Goal: Information Seeking & Learning: Learn about a topic

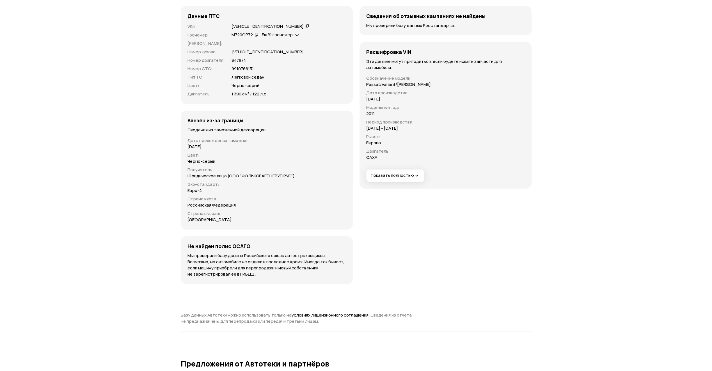
scroll to position [1779, 0]
click at [390, 180] on button "Показать полностью" at bounding box center [395, 177] width 58 height 12
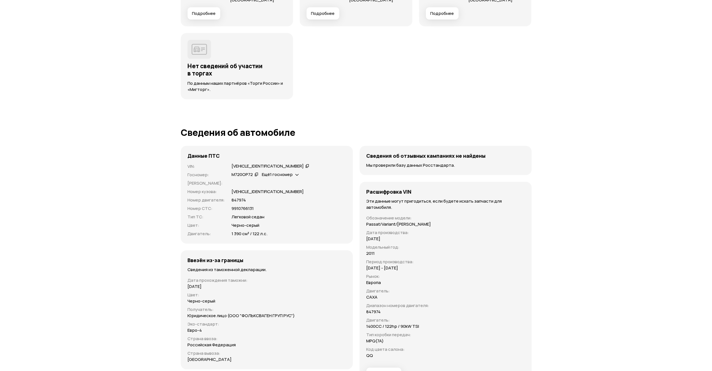
scroll to position [1639, 0]
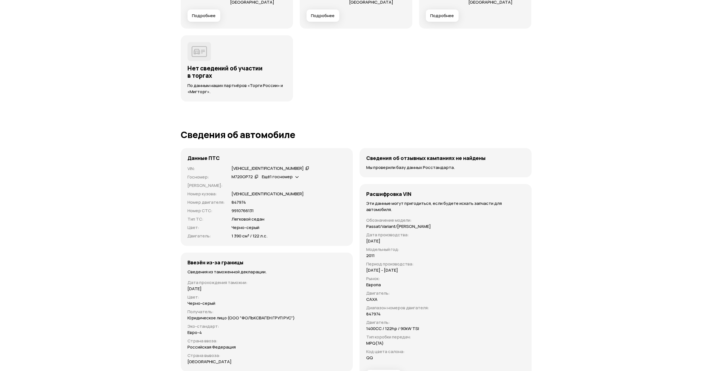
click at [283, 178] on div "Ещё 1 госномер" at bounding box center [280, 177] width 37 height 6
click at [294, 175] on div "Ещё 1 госномер" at bounding box center [280, 177] width 40 height 6
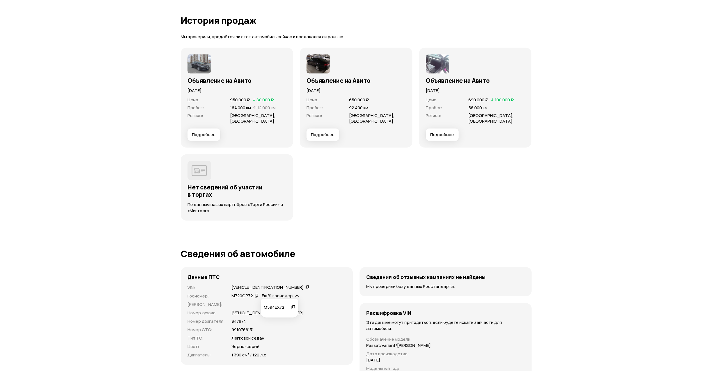
scroll to position [1505, 0]
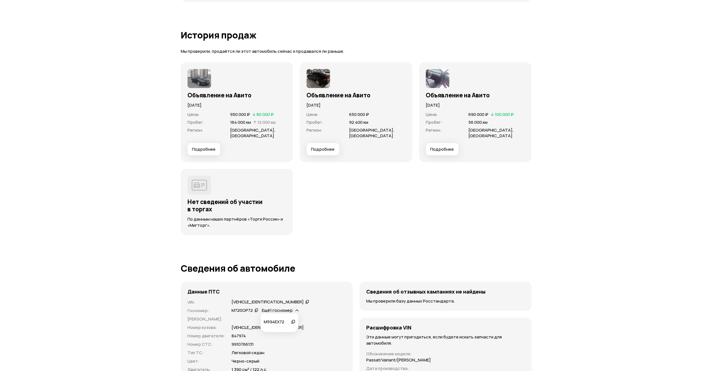
click at [207, 146] on span "Подробнее" at bounding box center [204, 149] width 24 height 6
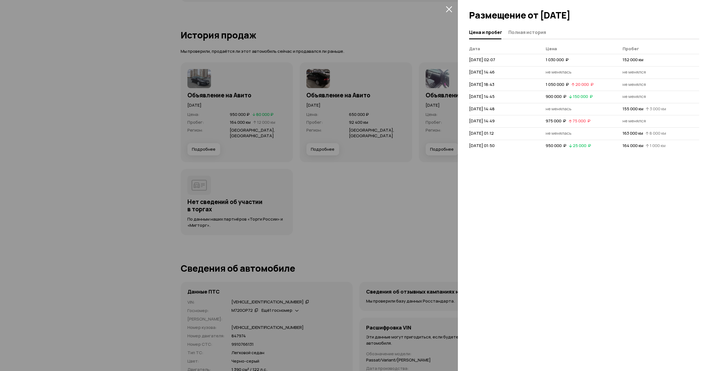
click at [388, 173] on div at bounding box center [358, 185] width 716 height 371
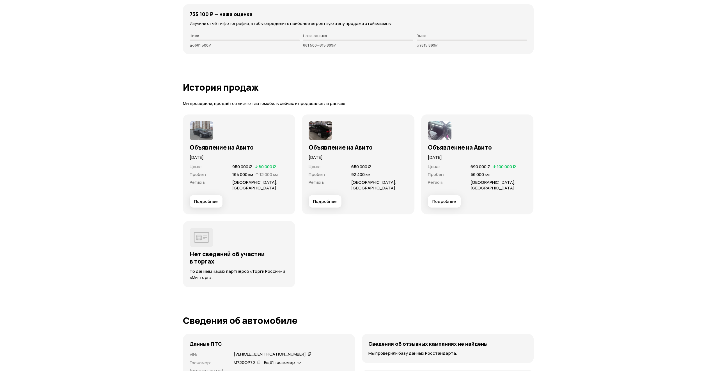
scroll to position [1435, 0]
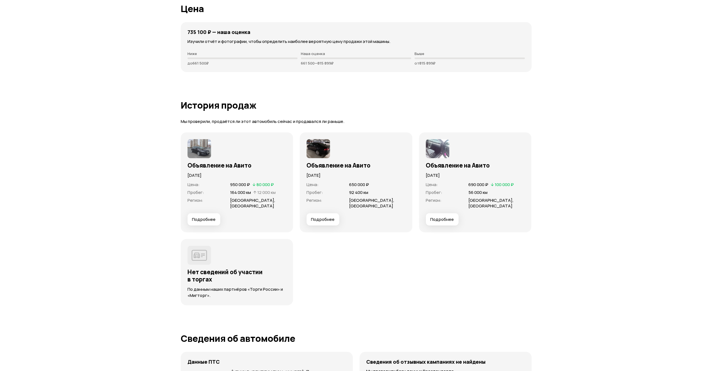
click at [206, 163] on h3 "Объявление на Авито" at bounding box center [236, 165] width 99 height 7
click at [216, 216] on button "Подробнее" at bounding box center [203, 219] width 33 height 12
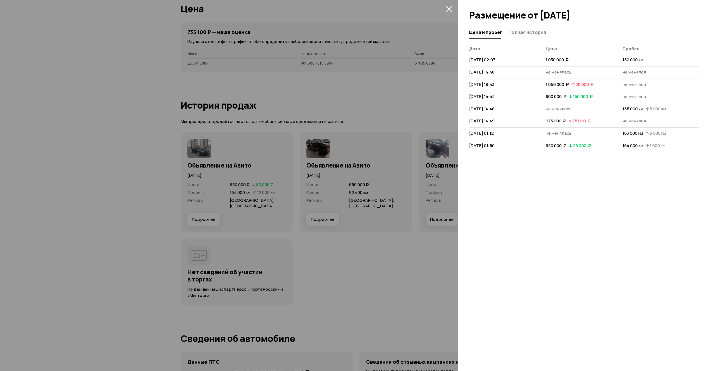
click at [216, 216] on div at bounding box center [358, 185] width 716 height 371
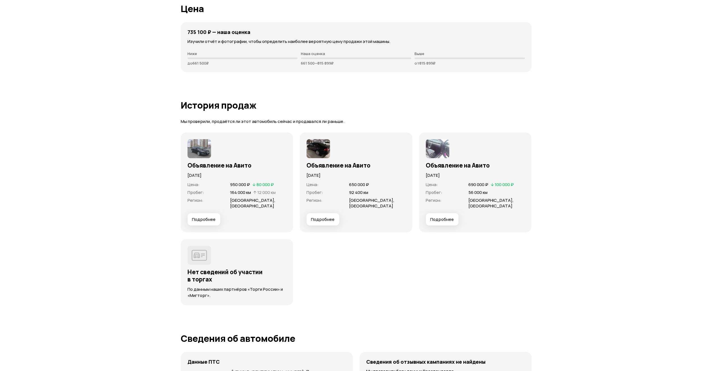
click at [209, 217] on span "Подробнее" at bounding box center [204, 220] width 24 height 6
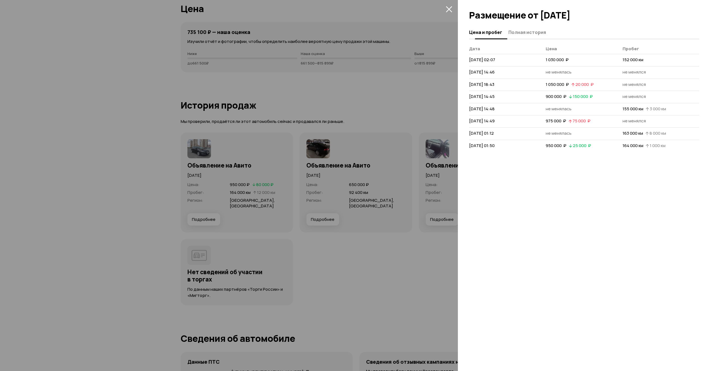
click at [522, 27] on button "Полная история" at bounding box center [526, 32] width 39 height 11
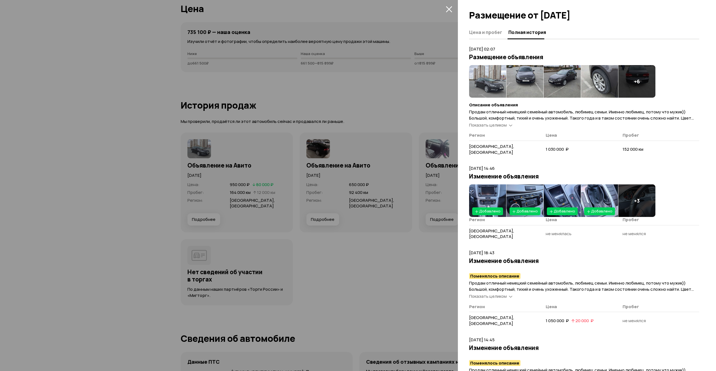
click at [508, 123] on div "Показать целиком" at bounding box center [490, 125] width 45 height 6
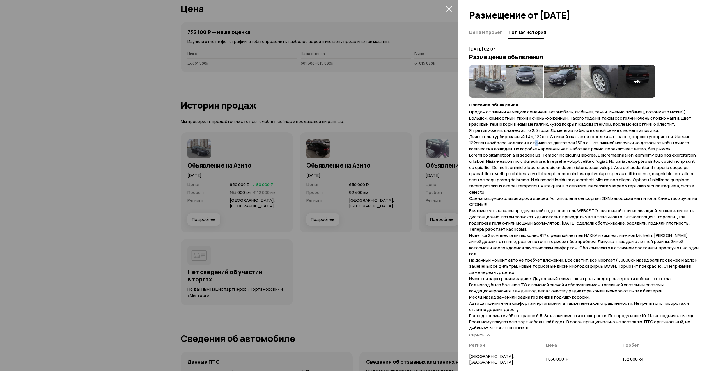
click at [537, 142] on span "Продам отличный немецкий семейный автомобиль, любимец семьи. Именно любимец, по…" at bounding box center [584, 220] width 230 height 222
click at [643, 160] on span "Продам отличный немецкий семейный автомобиль, любимец семьи. Именно любимец, по…" at bounding box center [584, 220] width 230 height 222
drag, startPoint x: 639, startPoint y: 153, endPoint x: 653, endPoint y: 162, distance: 15.7
click at [653, 162] on span "Продам отличный немецкий семейный автомобиль, любимец семьи. Именно любимец, по…" at bounding box center [584, 220] width 230 height 222
drag, startPoint x: 470, startPoint y: 198, endPoint x: 680, endPoint y: 203, distance: 209.7
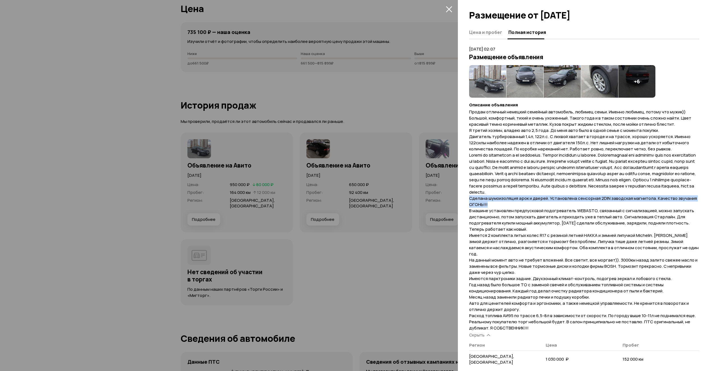
click at [680, 203] on p "Продам отличный немецкий семейный автомобиль, любимец семьи. Именно любимец, по…" at bounding box center [584, 220] width 230 height 222
copy span "Сделана шумоизоляция арок и дверей. Установлена сенсорная 2DIN заводская магнит…"
drag, startPoint x: 597, startPoint y: 210, endPoint x: 467, endPoint y: 212, distance: 129.1
click at [467, 212] on div "Цена и пробег Полная история [DATE] 02:07 Размещение объявления + 6 Описание об…" at bounding box center [587, 198] width 258 height 345
copy span "В машине установлен предпусковой подогреватель WEBASTO,"
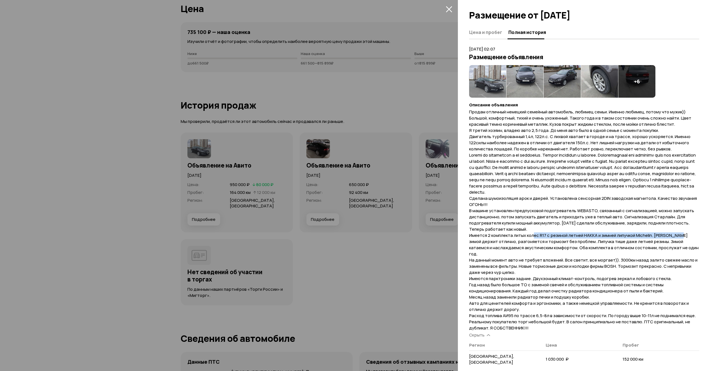
drag, startPoint x: 535, startPoint y: 236, endPoint x: 680, endPoint y: 235, distance: 145.1
click at [680, 235] on span "Продам отличный немецкий семейный автомобиль, любимец семьи. Именно любимец, по…" at bounding box center [584, 220] width 230 height 222
drag, startPoint x: 506, startPoint y: 240, endPoint x: 690, endPoint y: 244, distance: 184.1
click at [690, 244] on span "Продам отличный немецкий семейный автомобиль, любимец семьи. Именно любимец, по…" at bounding box center [584, 220] width 230 height 222
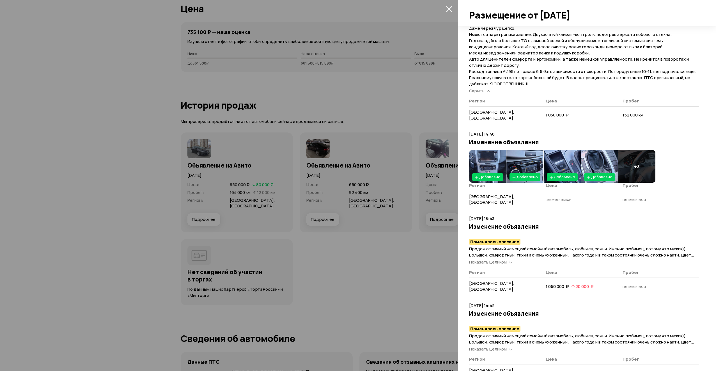
scroll to position [246, 0]
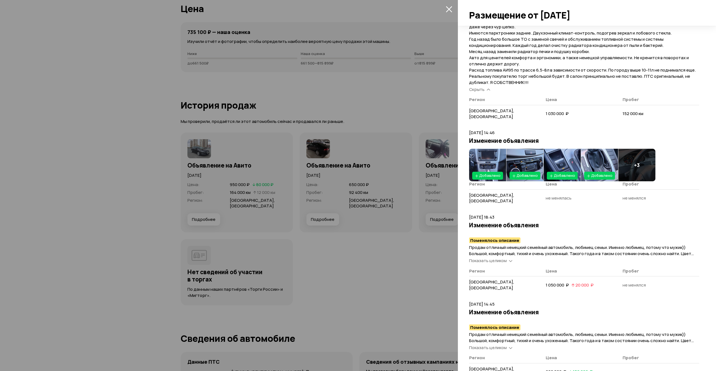
click at [511, 258] on icon at bounding box center [510, 261] width 3 height 6
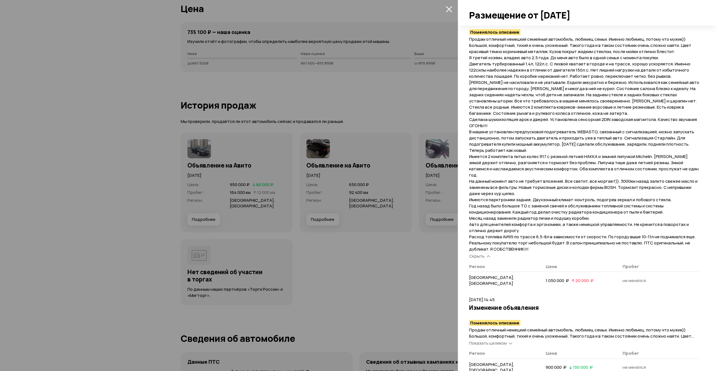
scroll to position [477, 0]
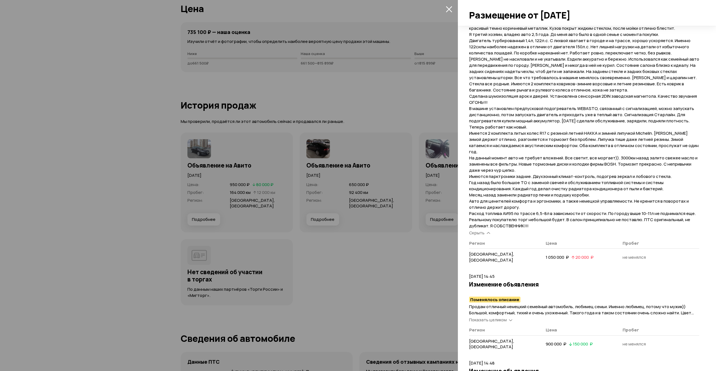
click at [507, 317] on div "Показать целиком" at bounding box center [490, 320] width 45 height 6
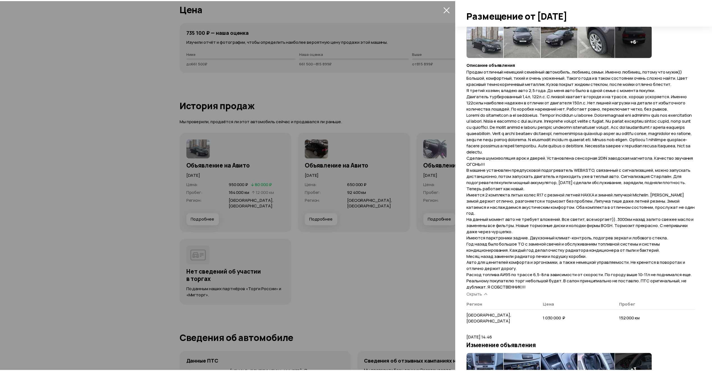
scroll to position [0, 0]
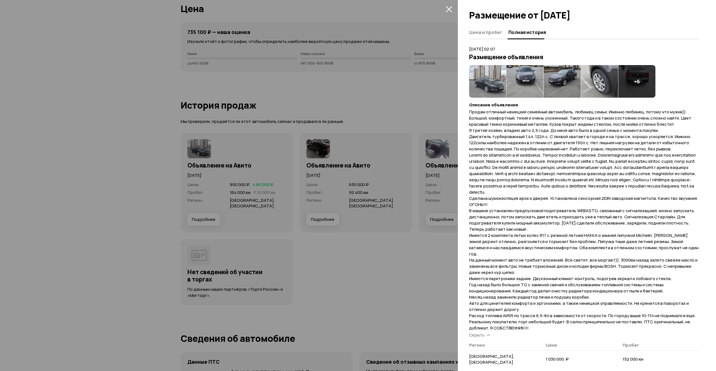
click at [354, 94] on div at bounding box center [358, 185] width 716 height 371
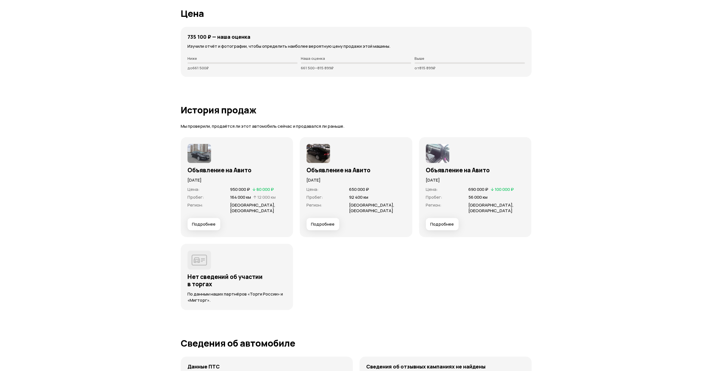
scroll to position [1428, 0]
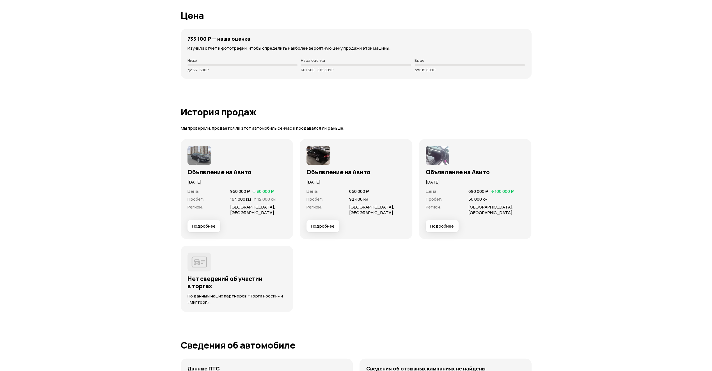
click at [319, 224] on span "Подробнее" at bounding box center [323, 226] width 24 height 6
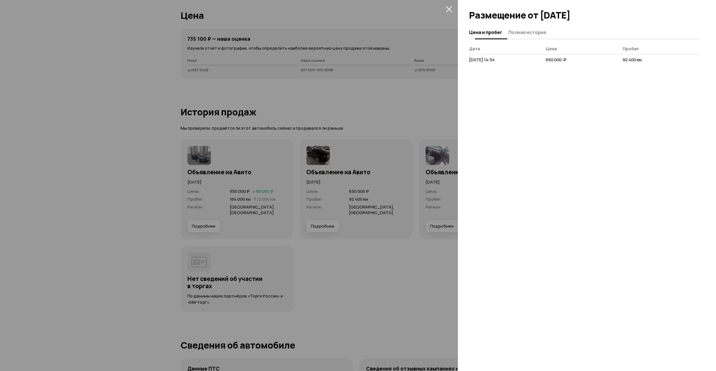
click at [523, 34] on span "Полная история" at bounding box center [527, 32] width 38 height 6
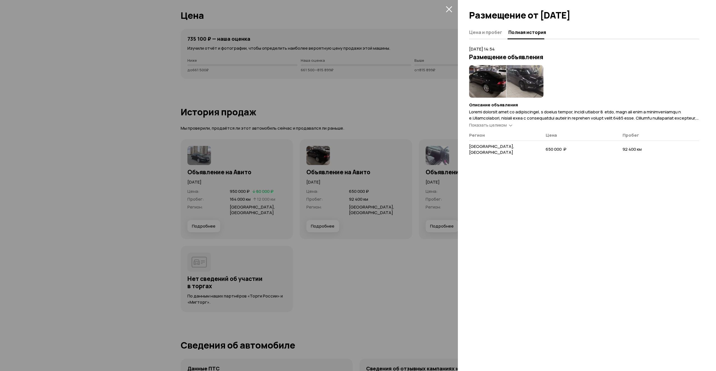
click at [492, 124] on span "Показать целиком" at bounding box center [488, 125] width 38 height 6
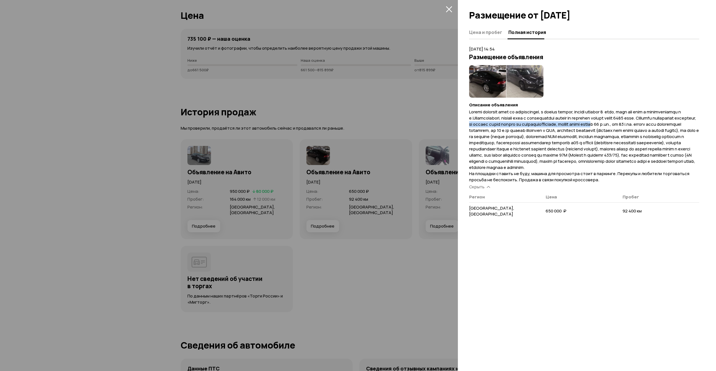
drag, startPoint x: 543, startPoint y: 126, endPoint x: 682, endPoint y: 124, distance: 138.6
click at [682, 124] on span "На площадки ставить не буду, машина для просмотра стоит в паркинге. Перекупы и …" at bounding box center [584, 146] width 230 height 74
drag, startPoint x: 539, startPoint y: 130, endPoint x: 663, endPoint y: 130, distance: 124.3
click at [663, 130] on span "На площадки ставить не буду, машина для просмотра стоит в паркинге. Перекупы и …" at bounding box center [584, 146] width 230 height 74
click at [565, 132] on span "На площадки ставить не буду, машина для просмотра стоит в паркинге. Перекупы и …" at bounding box center [584, 146] width 230 height 74
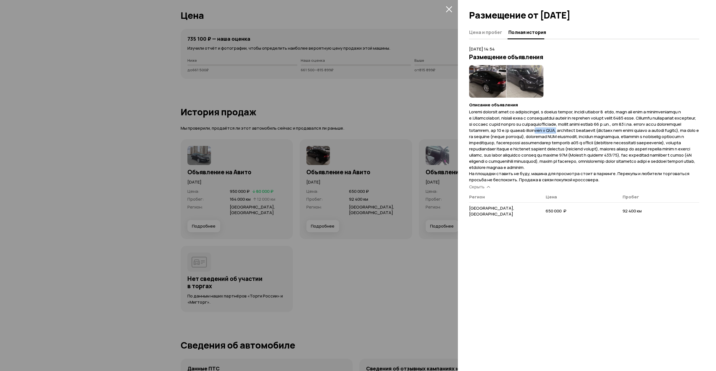
drag, startPoint x: 628, startPoint y: 130, endPoint x: 648, endPoint y: 131, distance: 20.8
click at [648, 131] on span "На площадки ставить не буду, машина для просмотра стоит в паркинге. Перекупы и …" at bounding box center [584, 146] width 230 height 74
drag, startPoint x: 505, startPoint y: 139, endPoint x: 672, endPoint y: 134, distance: 167.9
click at [672, 134] on span "На площадки ставить не буду, машина для просмотра стоит в паркинге. Перекупы и …" at bounding box center [584, 146] width 230 height 74
drag, startPoint x: 578, startPoint y: 143, endPoint x: 693, endPoint y: 141, distance: 114.8
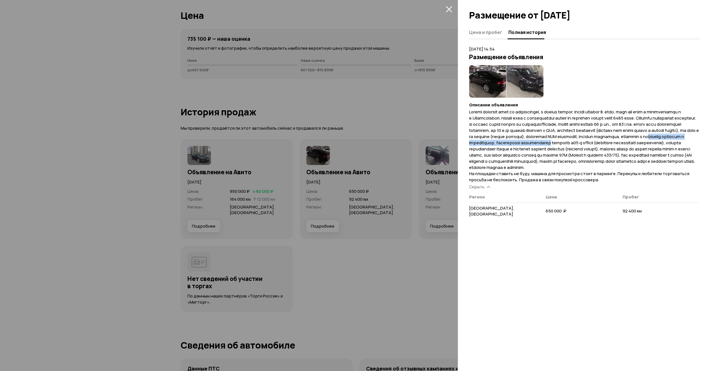
click at [693, 141] on p "На площадки ставить не буду, машина для просмотра стоит в паркинге. Перекупы и …" at bounding box center [584, 146] width 230 height 74
click at [354, 109] on div at bounding box center [358, 185] width 716 height 371
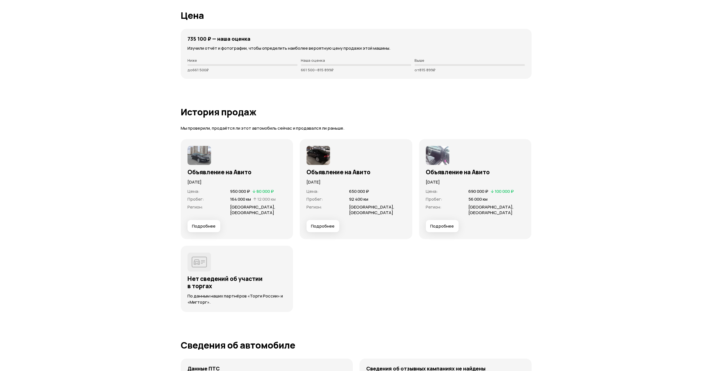
click at [439, 224] on span "Подробнее" at bounding box center [442, 226] width 24 height 6
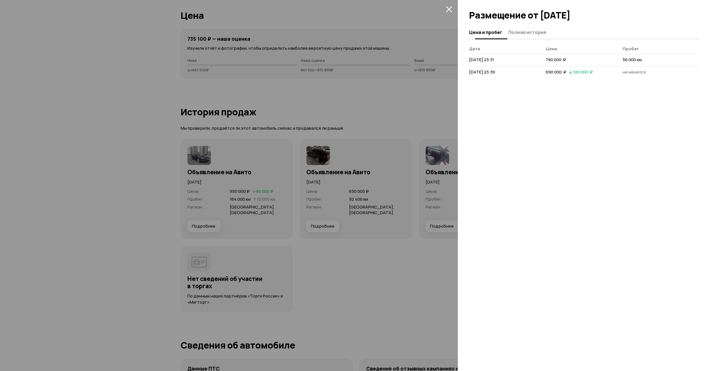
click at [532, 29] on span "Полная история" at bounding box center [527, 32] width 38 height 6
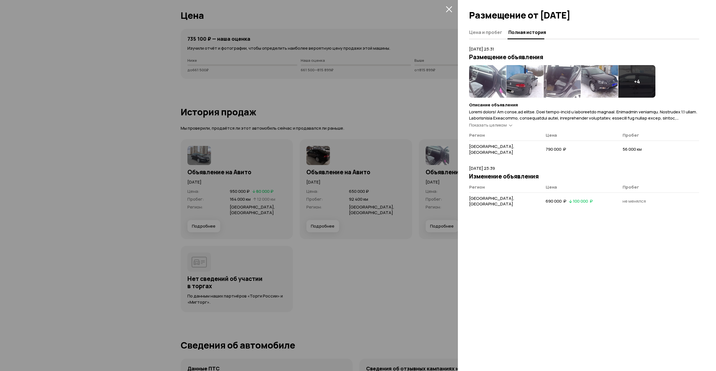
click at [510, 127] on icon at bounding box center [510, 125] width 3 height 6
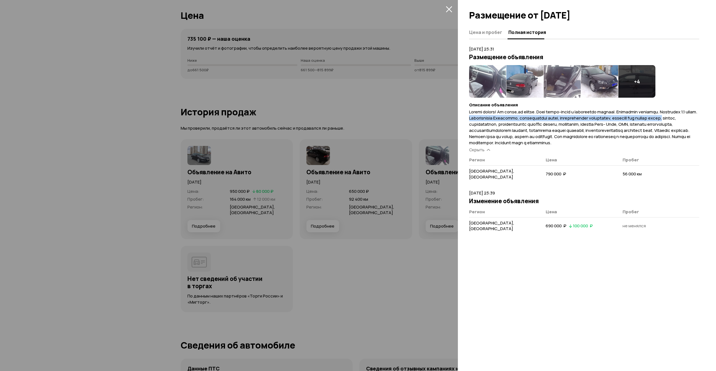
drag, startPoint x: 699, startPoint y: 118, endPoint x: 488, endPoint y: 116, distance: 211.3
click at [488, 116] on div "Цена и пробег Полная история [DATE] 23:31 Размещение объявления + 4 Описание об…" at bounding box center [587, 198] width 258 height 345
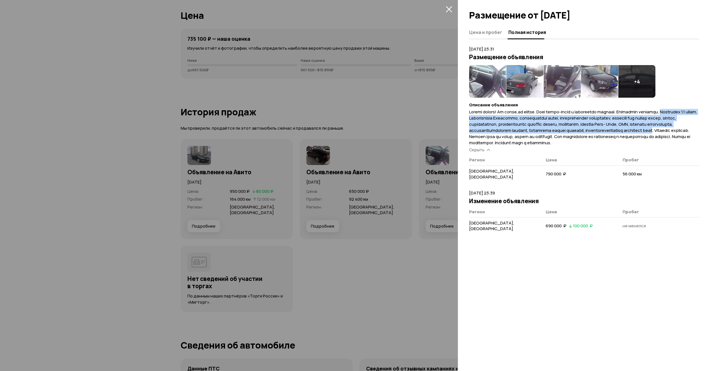
drag, startPoint x: 478, startPoint y: 136, endPoint x: 676, endPoint y: 110, distance: 199.7
click at [676, 110] on span at bounding box center [583, 127] width 228 height 37
drag, startPoint x: 676, startPoint y: 110, endPoint x: 679, endPoint y: 114, distance: 4.3
copy span "Двигатель 1.4 турбо. Комплектация Trendline, оцинкованный кузов, теплозащитное …"
click at [626, 310] on div "Цена и пробег Полная история [DATE] 23:31 Размещение объявления + 4 Описание об…" at bounding box center [587, 198] width 258 height 345
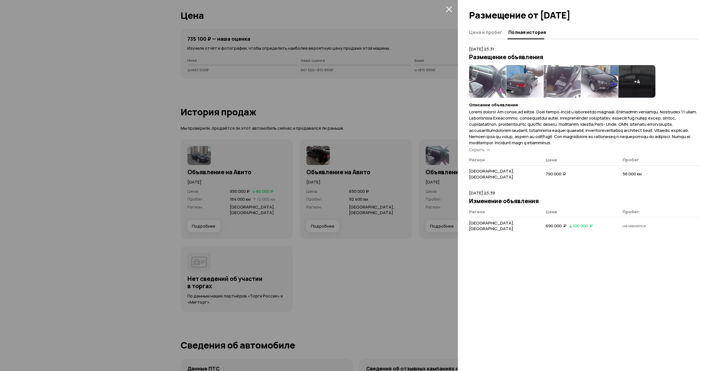
click at [447, 10] on icon "закрыть" at bounding box center [449, 9] width 6 height 6
